Goal: Task Accomplishment & Management: Manage account settings

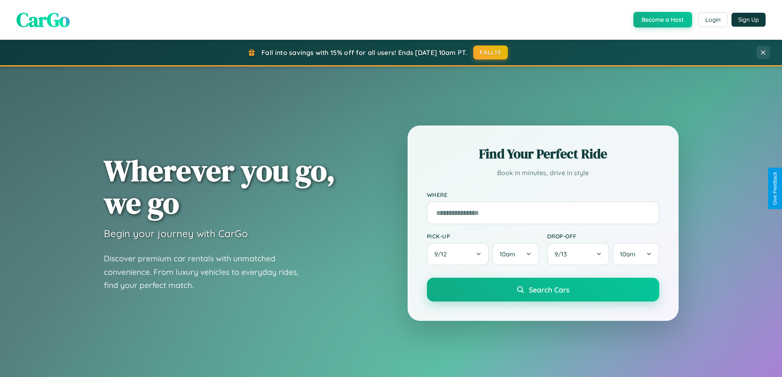
scroll to position [354, 0]
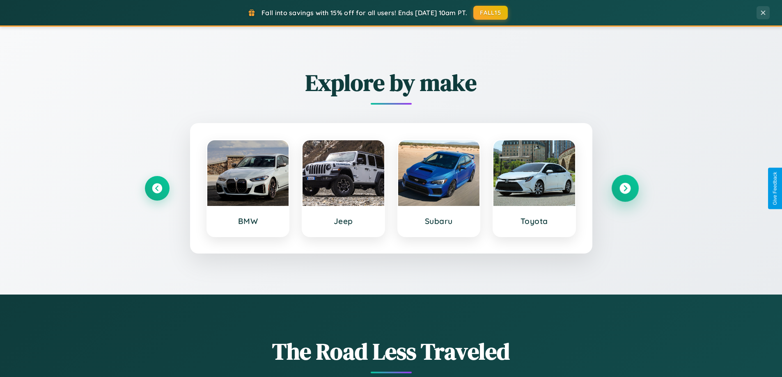
click at [624, 188] on icon at bounding box center [624, 188] width 11 height 11
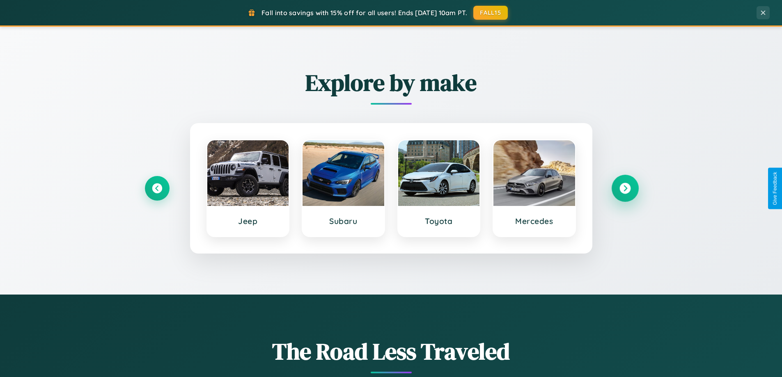
click at [624, 188] on icon at bounding box center [624, 188] width 11 height 11
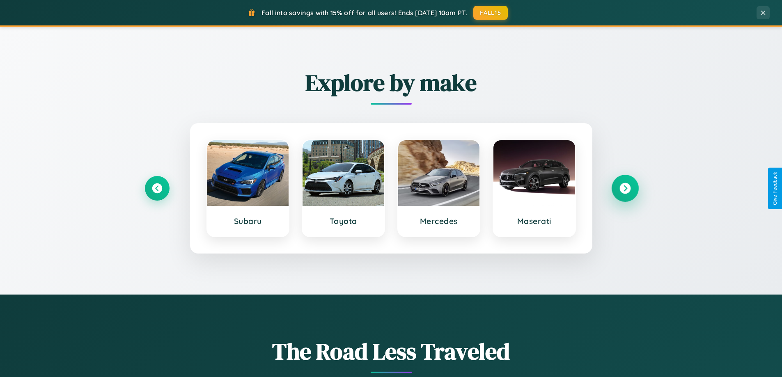
click at [624, 188] on icon at bounding box center [624, 188] width 11 height 11
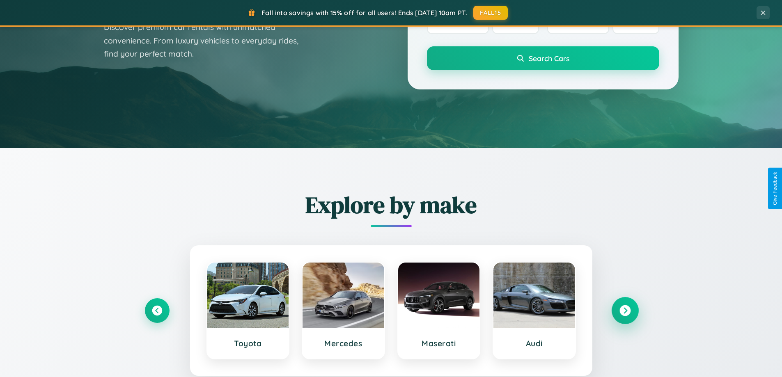
scroll to position [0, 0]
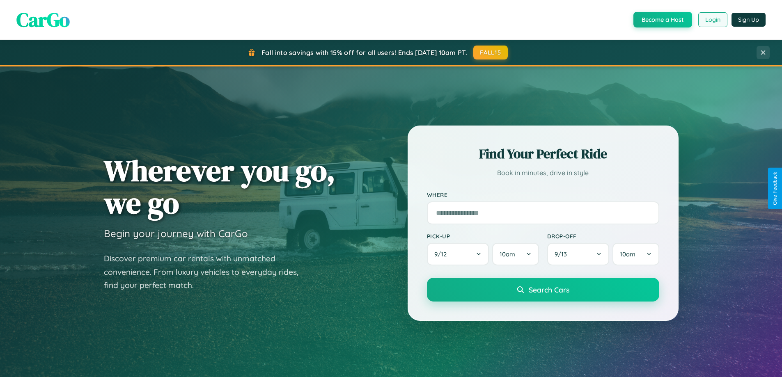
click at [712, 20] on button "Login" at bounding box center [712, 19] width 29 height 15
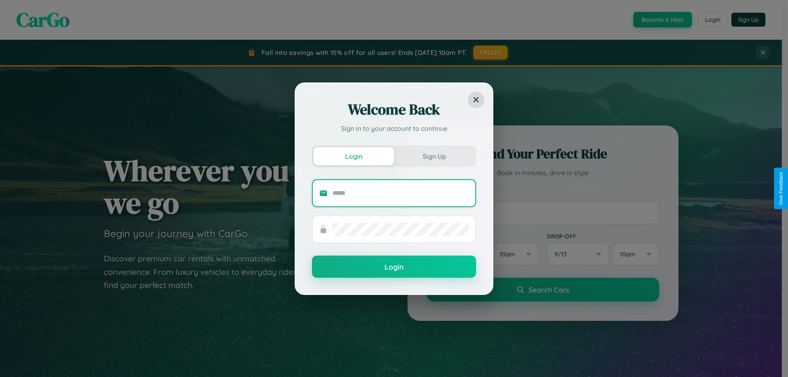
click at [400, 193] on input "text" at bounding box center [400, 193] width 136 height 13
type input "**********"
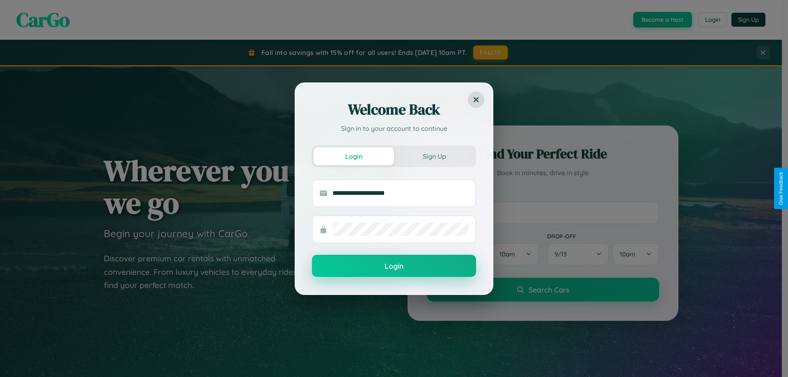
click at [394, 266] on button "Login" at bounding box center [394, 266] width 164 height 22
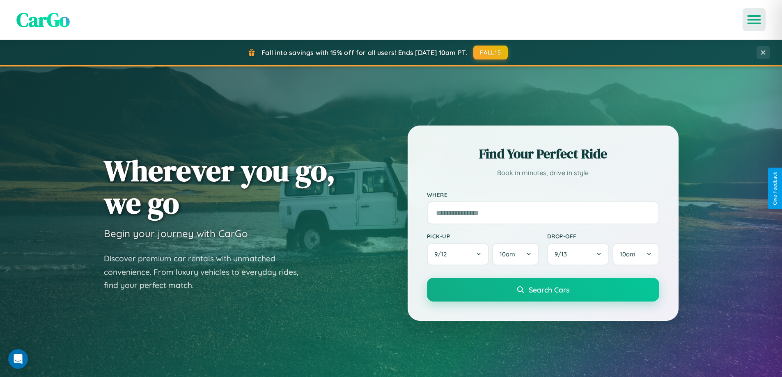
click at [754, 20] on icon "Open menu" at bounding box center [754, 19] width 12 height 7
